Goal: Information Seeking & Learning: Check status

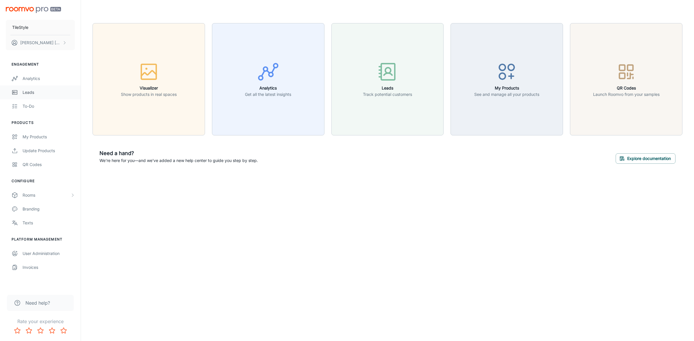
click at [24, 96] on link "Leads" at bounding box center [40, 93] width 81 height 14
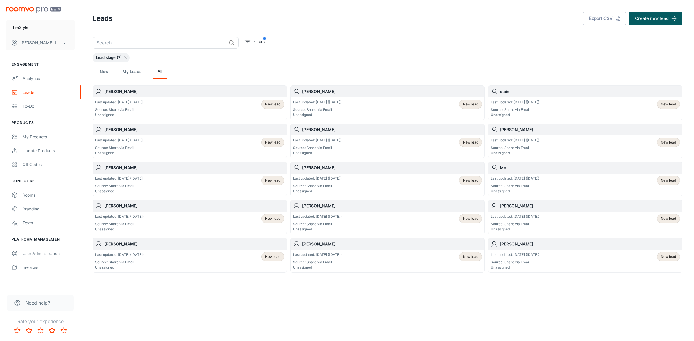
click at [203, 101] on div "Last updated: 30 May (76 days ago) Source: Share via Email Unassigned New lead" at bounding box center [189, 109] width 189 height 18
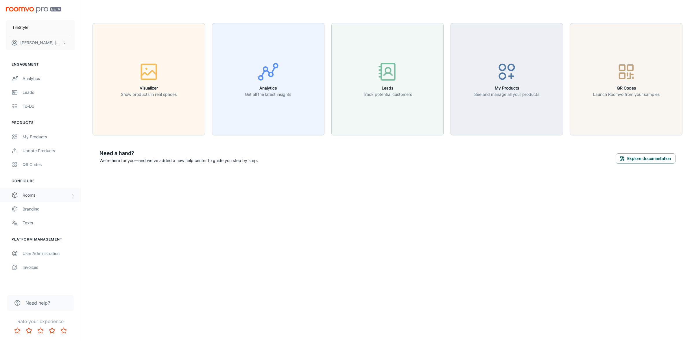
click at [40, 195] on div "Rooms" at bounding box center [47, 195] width 48 height 6
click at [26, 78] on div "Analytics" at bounding box center [49, 78] width 52 height 6
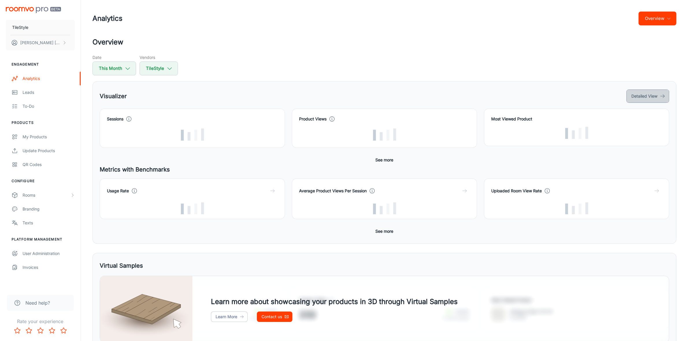
click at [641, 100] on button "Detailed View" at bounding box center [648, 96] width 43 height 13
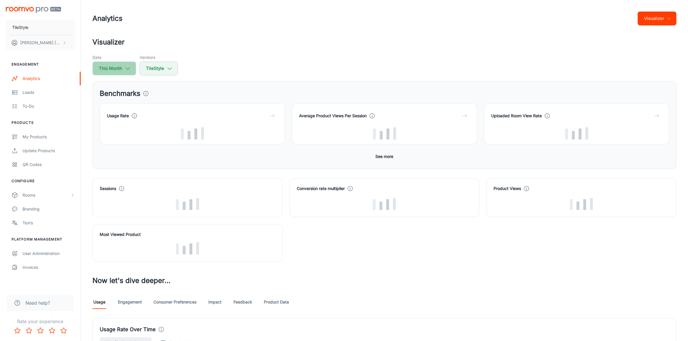
click at [127, 66] on icon "button" at bounding box center [128, 68] width 6 height 6
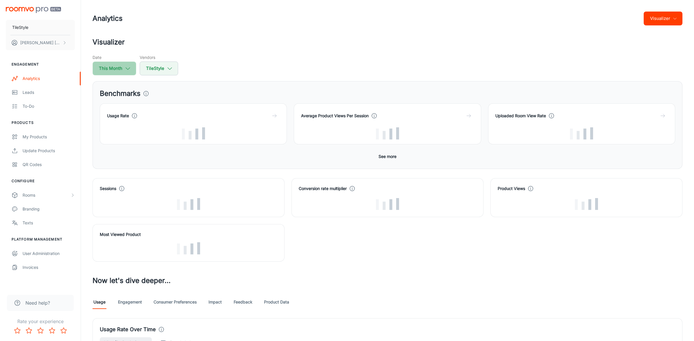
select select "7"
select select "2025"
select select "7"
select select "2025"
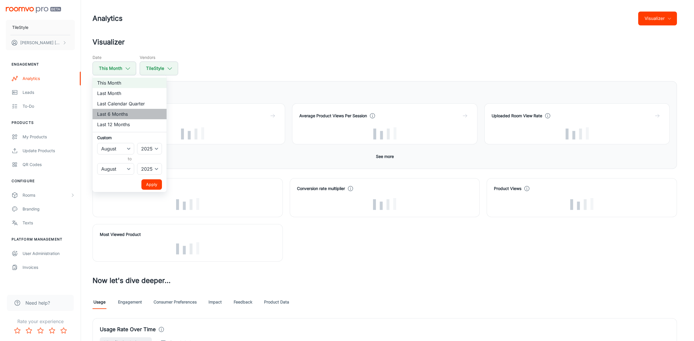
click at [123, 114] on li "Last 6 Months" at bounding box center [130, 114] width 74 height 10
select select "1"
select select "6"
click at [154, 186] on button "Apply" at bounding box center [151, 185] width 21 height 10
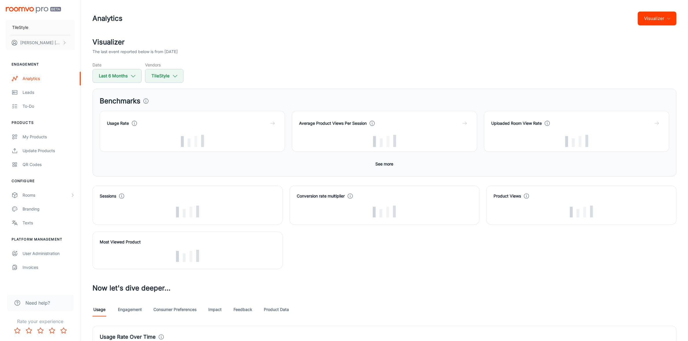
click at [181, 310] on link "Consumer Preferences" at bounding box center [175, 310] width 43 height 14
